Goal: Information Seeking & Learning: Learn about a topic

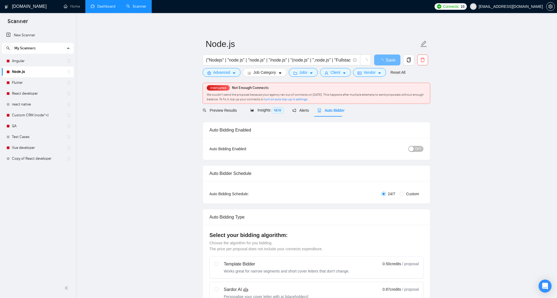
click at [104, 4] on link "Dashboard" at bounding box center [103, 6] width 25 height 5
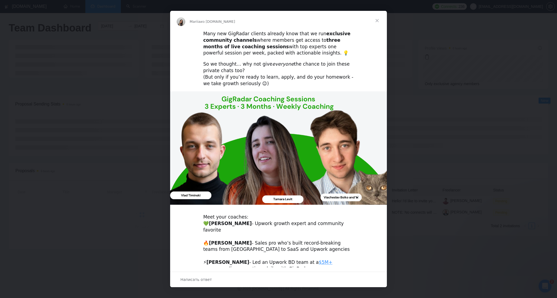
click at [375, 21] on span "Закрыть" at bounding box center [376, 20] width 19 height 19
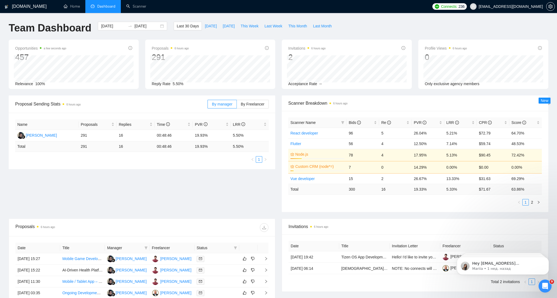
scroll to position [115, 0]
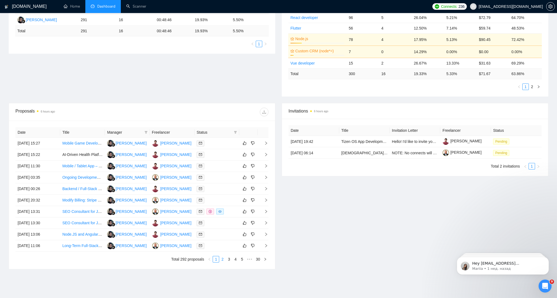
click at [221, 258] on link "2" at bounding box center [222, 259] width 6 height 6
click at [230, 260] on link "3" at bounding box center [229, 259] width 6 height 6
click at [216, 259] on link "1" at bounding box center [216, 259] width 6 height 6
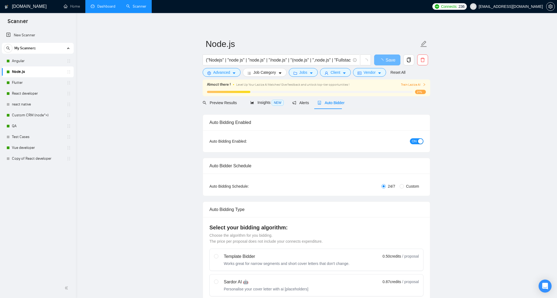
click at [100, 6] on link "Dashboard" at bounding box center [103, 6] width 25 height 5
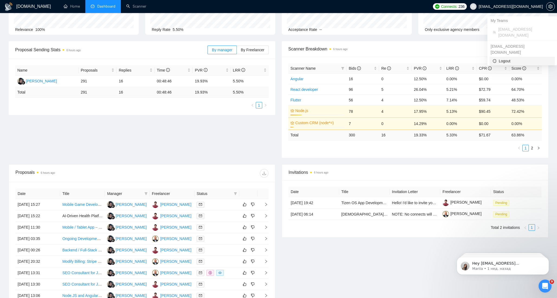
click at [499, 58] on span "Logout" at bounding box center [521, 61] width 59 height 6
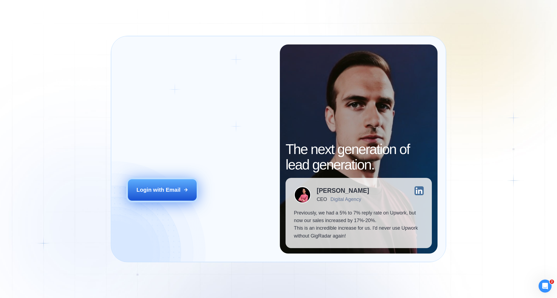
click at [174, 189] on div "Login with Email" at bounding box center [158, 190] width 44 height 8
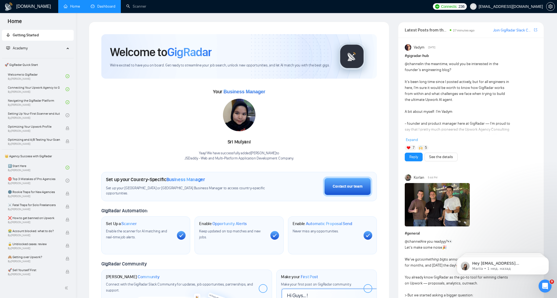
click at [98, 5] on link "Dashboard" at bounding box center [103, 6] width 25 height 5
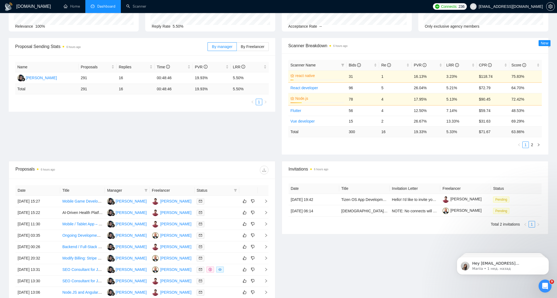
scroll to position [58, 0]
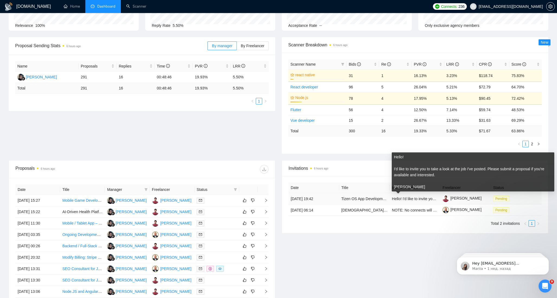
click at [420, 200] on span "Hello! I'd like to invite you to take a look at the job I've posted. Please sub…" at bounding box center [509, 198] width 235 height 4
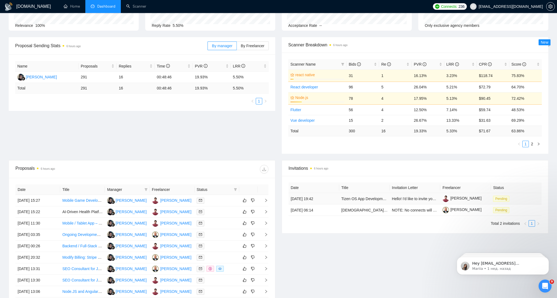
click at [313, 198] on td "[DATE] 19:42" at bounding box center [313, 198] width 51 height 11
click at [497, 197] on span "Pending" at bounding box center [501, 198] width 16 height 6
click at [359, 199] on link "Tizen OS App Development for Samsung Smart TV" at bounding box center [384, 198] width 86 height 4
